Goal: Information Seeking & Learning: Compare options

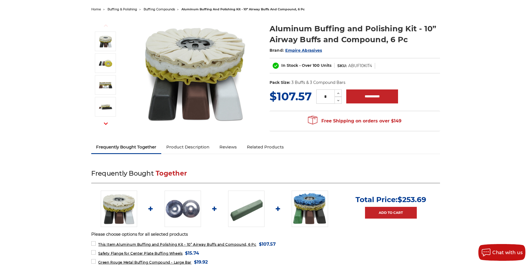
scroll to position [112, 0]
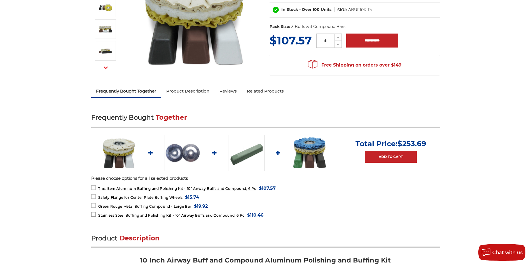
click at [94, 214] on label "Stainless Steel Buffing and Polishing Kit - 10” Airway Buffs and Compound, 6 Pc…" at bounding box center [177, 215] width 172 height 8
click at [94, 205] on label "Green Rouge Metal Buffing Compound - Large Bar MSRP: Was: Now: $19.92 (You save…" at bounding box center [149, 207] width 117 height 8
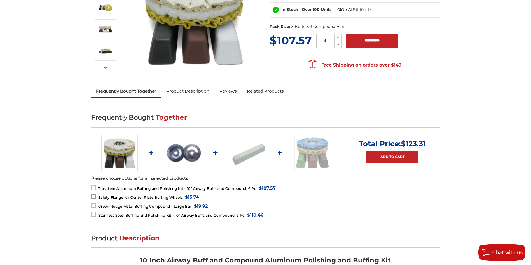
click at [94, 197] on label "Safety Flange for Center Plate Buffing Wheels MSRP: Was: Now: $15.74 (You save )" at bounding box center [145, 198] width 108 height 8
click at [93, 189] on label "This Item: Aluminum Buffing and Polishing Kit - 10” Airway Buffs and Compound, …" at bounding box center [183, 189] width 184 height 8
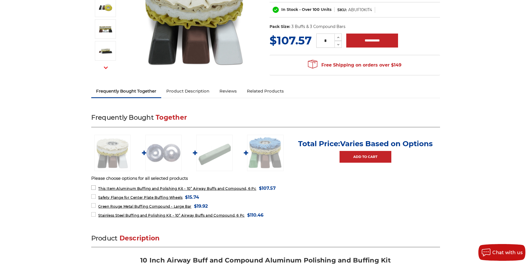
click at [93, 189] on label "This Item: Aluminum Buffing and Polishing Kit - 10” Airway Buffs and Compound, …" at bounding box center [183, 189] width 184 height 8
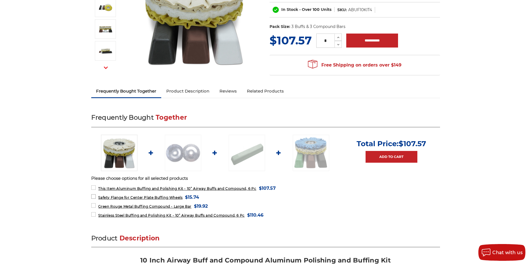
click at [93, 198] on label "Safety Flange for Center Plate Buffing Wheels MSRP: Was: Now: $15.74 (You save )" at bounding box center [145, 198] width 108 height 8
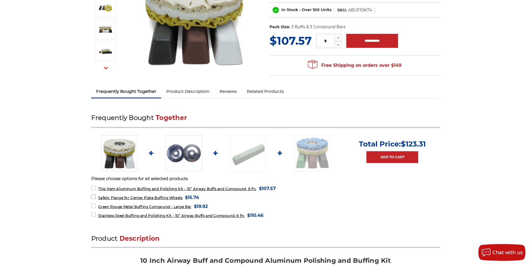
scroll to position [0, 0]
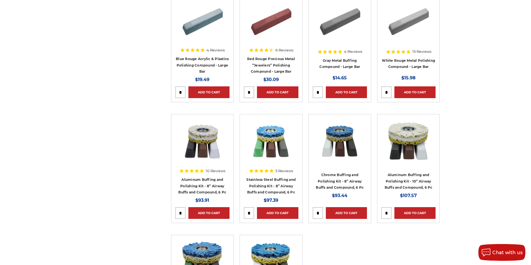
click at [270, 188] on h4 "Stainless Steel Buffing and Polishing Kit - 8” Airway Buffs and Compound, 6 Pc" at bounding box center [271, 185] width 54 height 19
click at [273, 192] on link "Stainless Steel Buffing and Polishing Kit - 8” Airway Buffs and Compound, 6 Pc" at bounding box center [270, 186] width 49 height 17
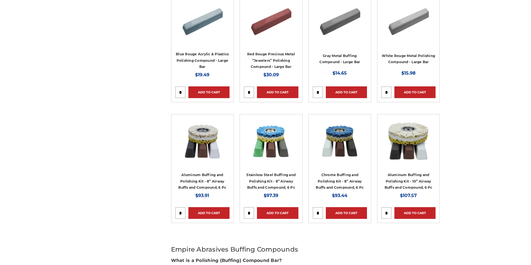
scroll to position [252, 0]
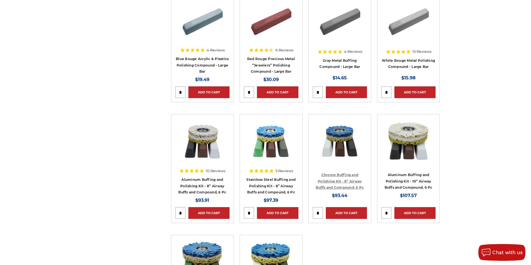
click at [342, 188] on link "Chrome Buffing and Polishing Kit - 8” Airway Buffs and Compound, 6 Pc" at bounding box center [340, 181] width 48 height 17
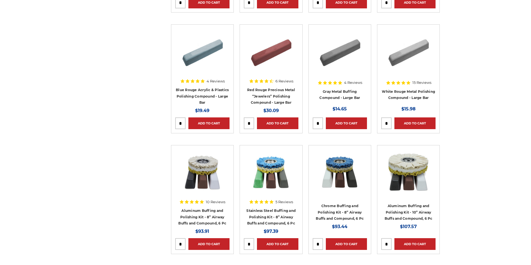
scroll to position [252, 0]
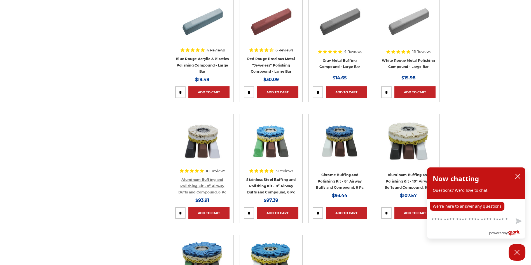
click at [195, 179] on link "Aluminum Buffing and Polishing Kit - 8” Airway Buffs and Compound, 6 Pc" at bounding box center [202, 186] width 48 height 17
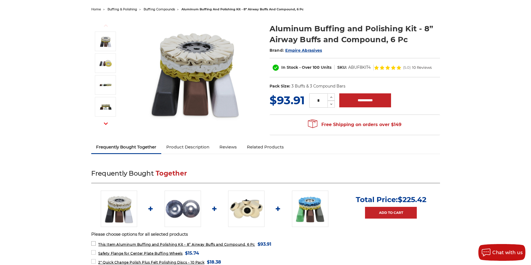
scroll to position [112, 0]
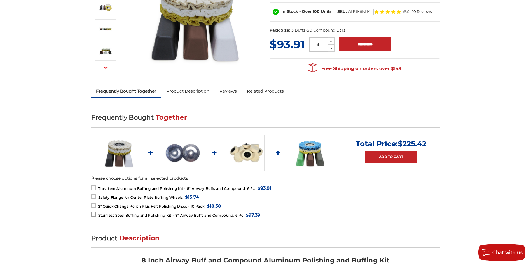
click at [93, 214] on label "Stainless Steel Buffing and Polishing Kit - 8” Airway Buffs and Compound, 6 Pc …" at bounding box center [175, 215] width 169 height 8
click at [94, 206] on label "2" Quick Change Polish Plus Felt Polishing Discs - 10 Pack MSRP: Was: Now: $18.…" at bounding box center [156, 207] width 130 height 8
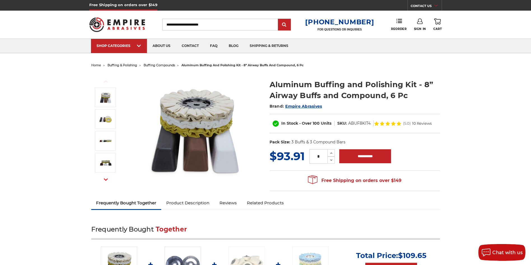
scroll to position [0, 0]
